Goal: Task Accomplishment & Management: Use online tool/utility

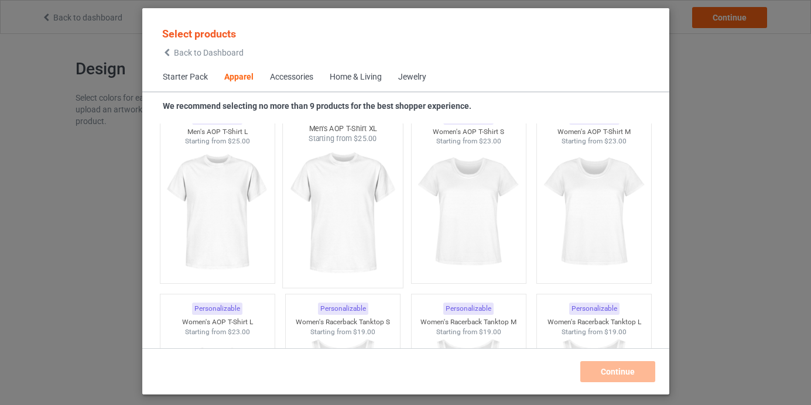
scroll to position [2092, 0]
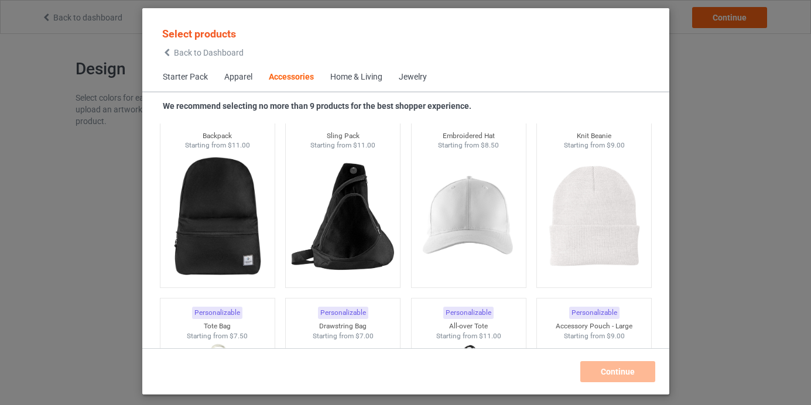
scroll to position [3378, 0]
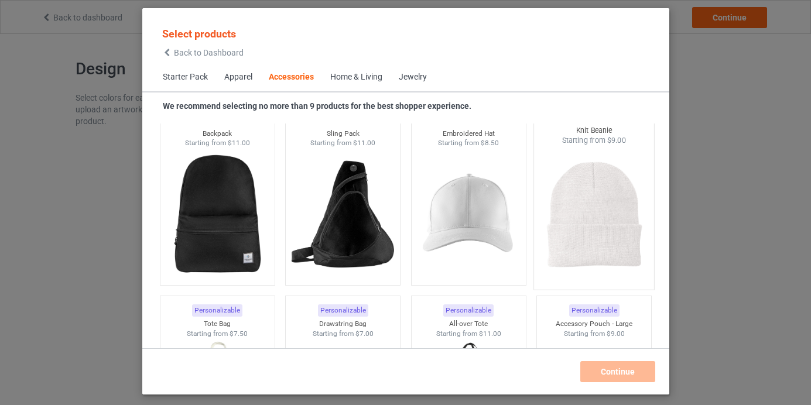
click at [534, 207] on div at bounding box center [594, 215] width 120 height 138
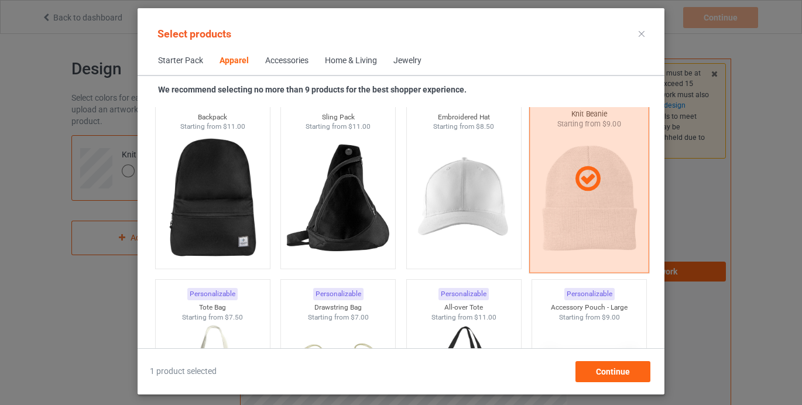
click at [555, 174] on div at bounding box center [589, 178] width 119 height 29
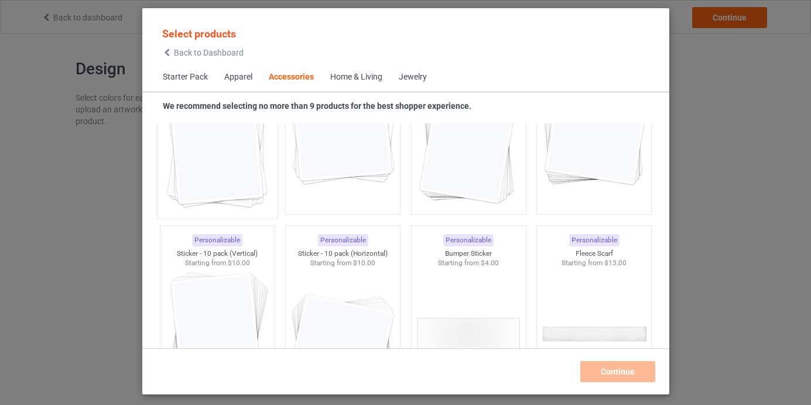
scroll to position [4288, 0]
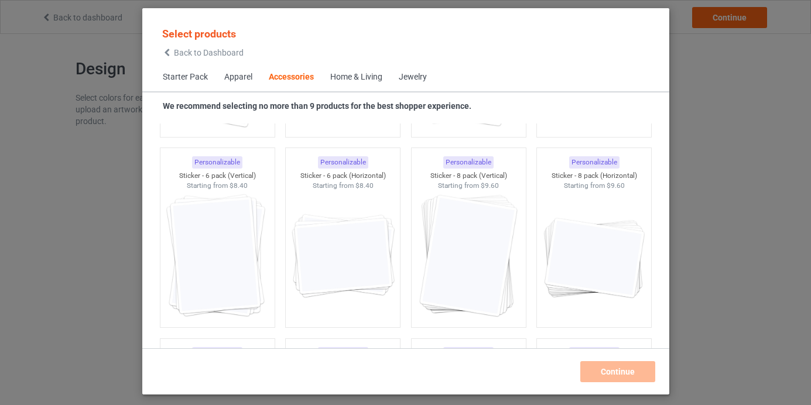
click at [102, 248] on div "Select products Back to Dashboard Starter Pack Apparel Accessories Home & Livin…" at bounding box center [405, 202] width 811 height 405
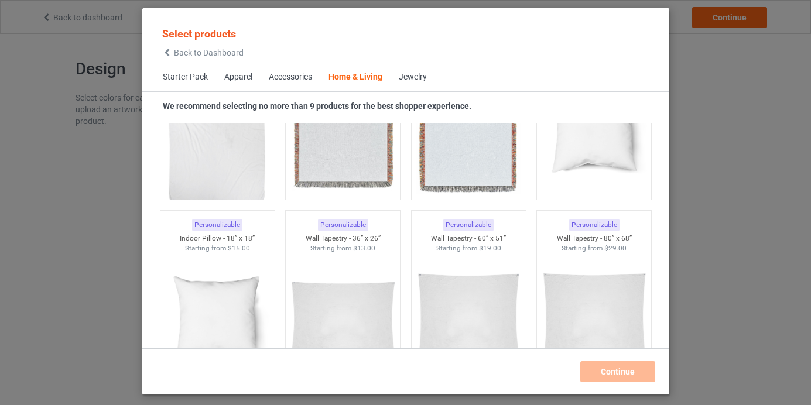
scroll to position [6111, 0]
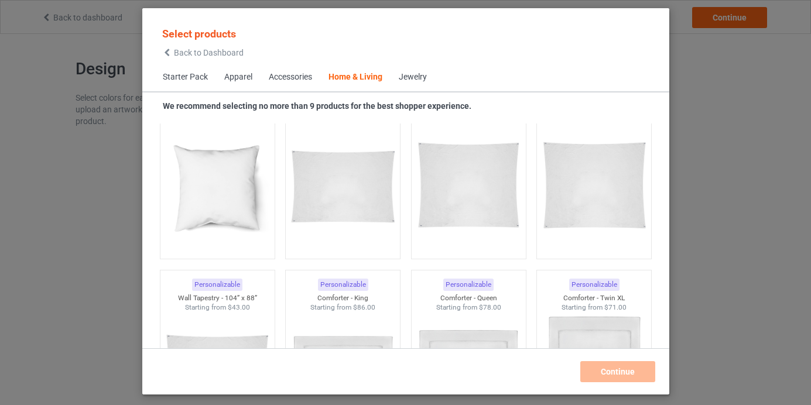
click at [655, 121] on div "Select products Back to Dashboard Starter Pack Apparel Accessories Home & Livin…" at bounding box center [405, 201] width 527 height 362
